Goal: Communication & Community: Answer question/provide support

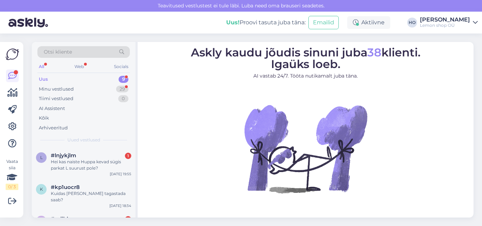
click at [78, 78] on div "Uus 9" at bounding box center [83, 80] width 93 height 10
click at [91, 165] on div "Hei kas naiste Huppa kevad sügis parkat L suurust pole?" at bounding box center [91, 165] width 81 height 13
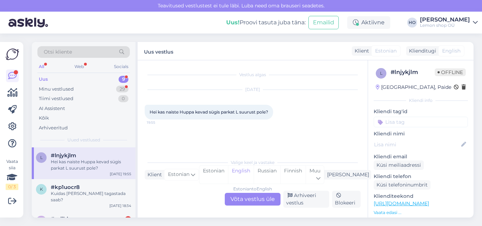
click at [217, 134] on div "Vestlus algas [DATE] Hei kas naiste Huppa kevad sügis parkat L suurust pole? 19…" at bounding box center [256, 108] width 222 height 82
click at [228, 178] on div "Estonian" at bounding box center [214, 175] width 29 height 18
click at [242, 198] on div "Estonian to Estonian Võta vestlus üle" at bounding box center [253, 199] width 56 height 13
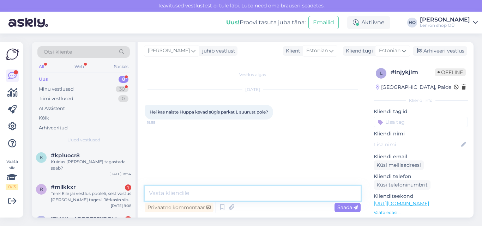
click at [240, 195] on textarea at bounding box center [253, 193] width 216 height 15
type textarea "MIs mudelit te mõtlete?"
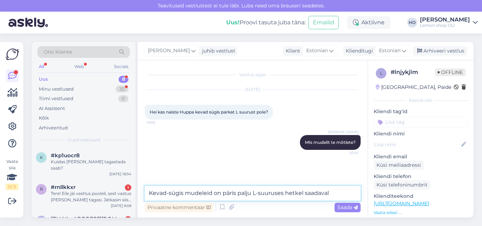
type textarea "Kevad-sügis mudeleid on päris palju L-suuruses hetkel saadaval."
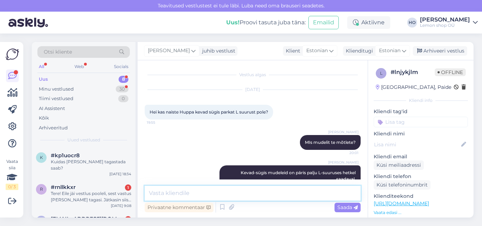
scroll to position [15, 0]
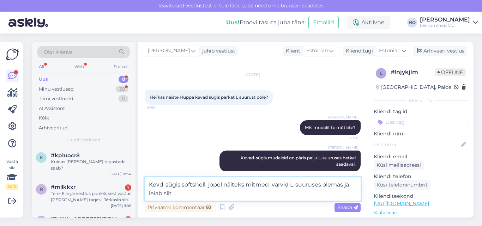
paste textarea "[URL][DOMAIN_NAME]"
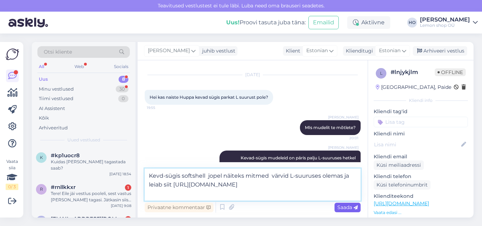
type textarea "Kevd-sügis softshell jopel näiteks mitmed värvid L-suuruses olemas ja leiab sii…"
click at [347, 208] on span "Saada" at bounding box center [348, 207] width 20 height 6
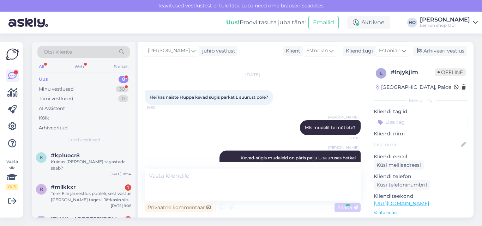
scroll to position [64, 0]
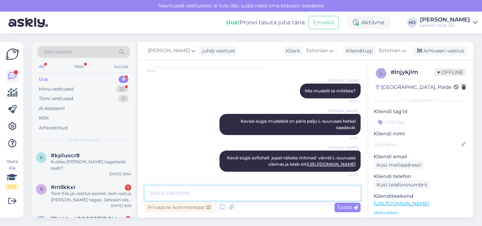
click at [253, 194] on textarea at bounding box center [253, 193] width 216 height 15
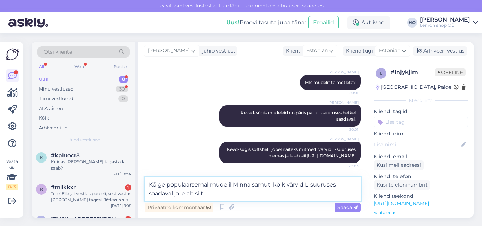
paste textarea "[URL][DOMAIN_NAME]"
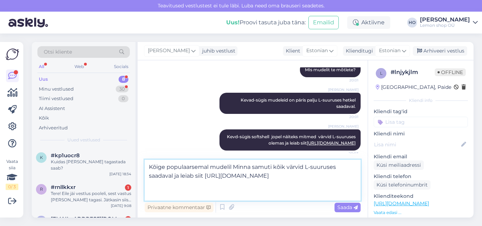
scroll to position [82, 0]
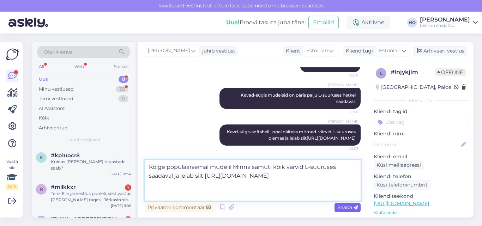
type textarea "Kõige populaarsemal mudelil Minna samuti kõik värvid L-suuruses saadaval ja lei…"
click at [345, 206] on span "Saada" at bounding box center [348, 207] width 20 height 6
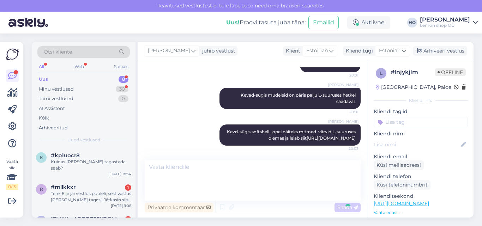
scroll to position [120, 0]
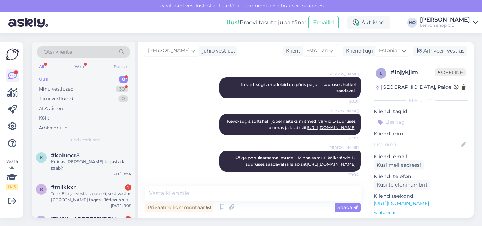
click at [271, 205] on div "Privaatne kommentaar Saada" at bounding box center [253, 207] width 216 height 13
click at [205, 191] on textarea at bounding box center [253, 193] width 216 height 15
type textarea "V"
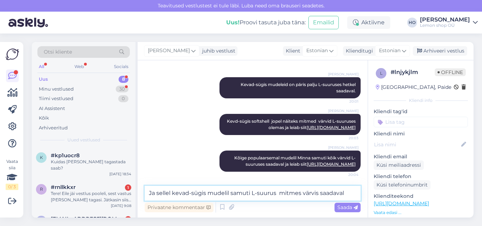
paste textarea "[URL][DOMAIN_NAME]"
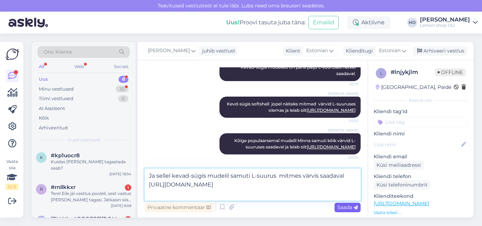
type textarea "Ja sellel kevad-sügis mudelil samuti L-suurus mitmes värvis saadaval [URL][DOMA…"
click at [344, 212] on div "Saada" at bounding box center [348, 208] width 26 height 10
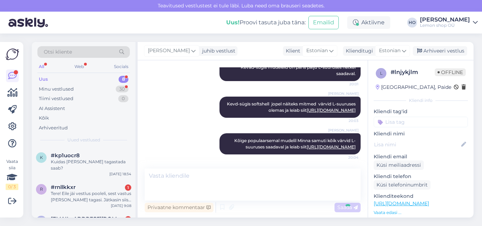
scroll to position [170, 0]
